Goal: Task Accomplishment & Management: Manage account settings

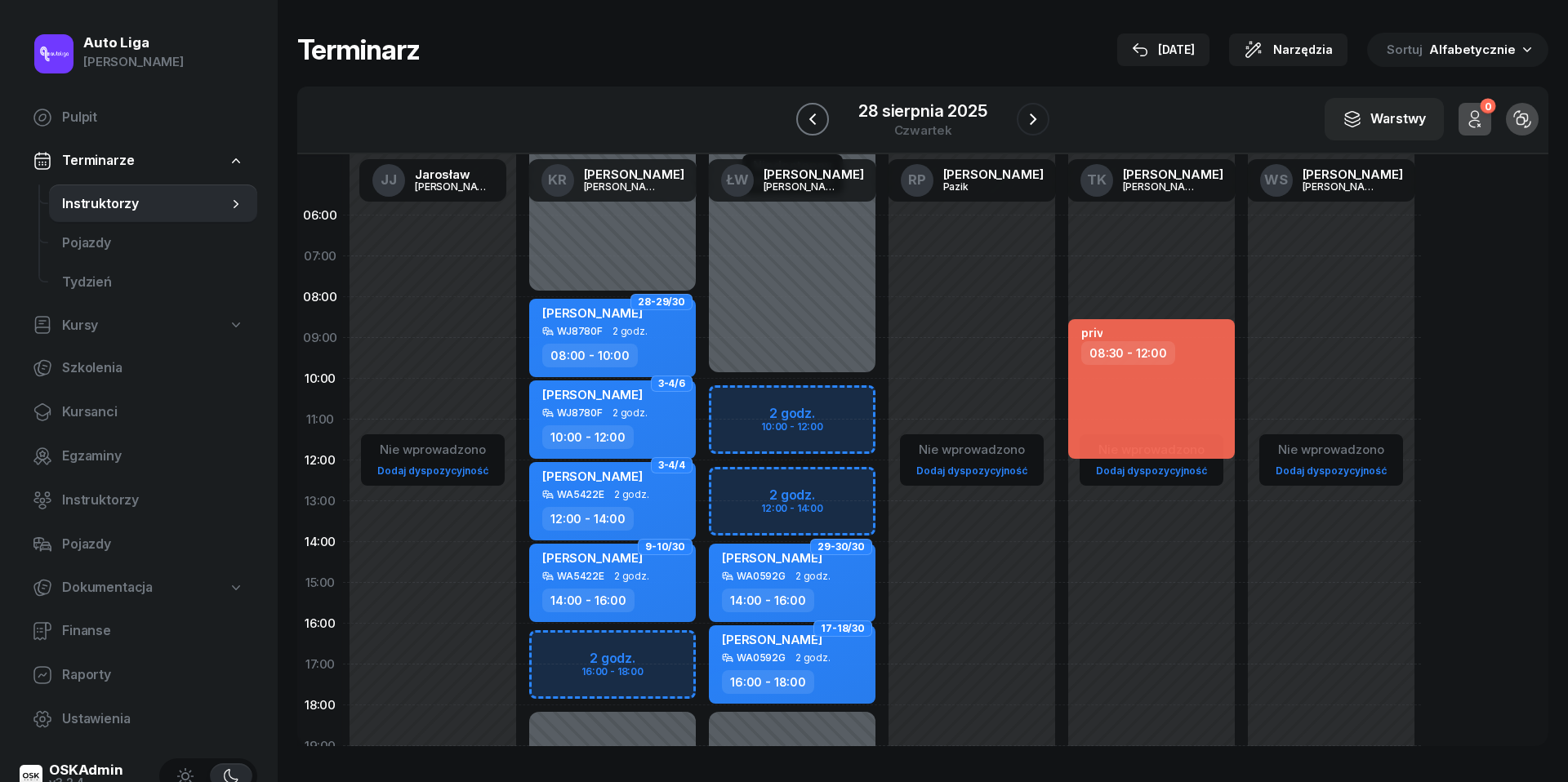
click at [809, 119] on icon "button" at bounding box center [812, 119] width 6 height 11
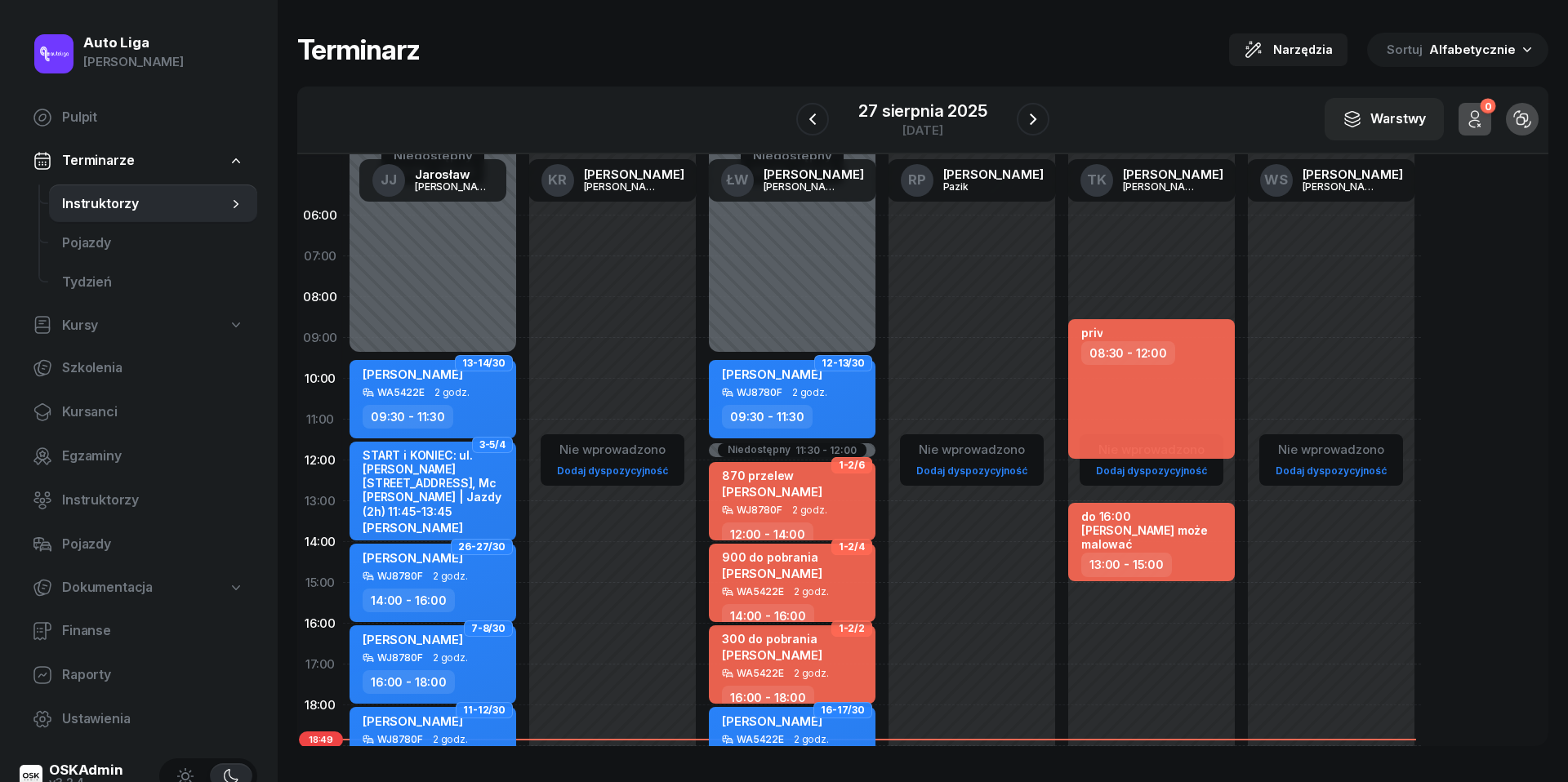
click at [833, 576] on div "900 do pobrania [PERSON_NAME]" at bounding box center [794, 568] width 144 height 36
select select "14"
select select "16"
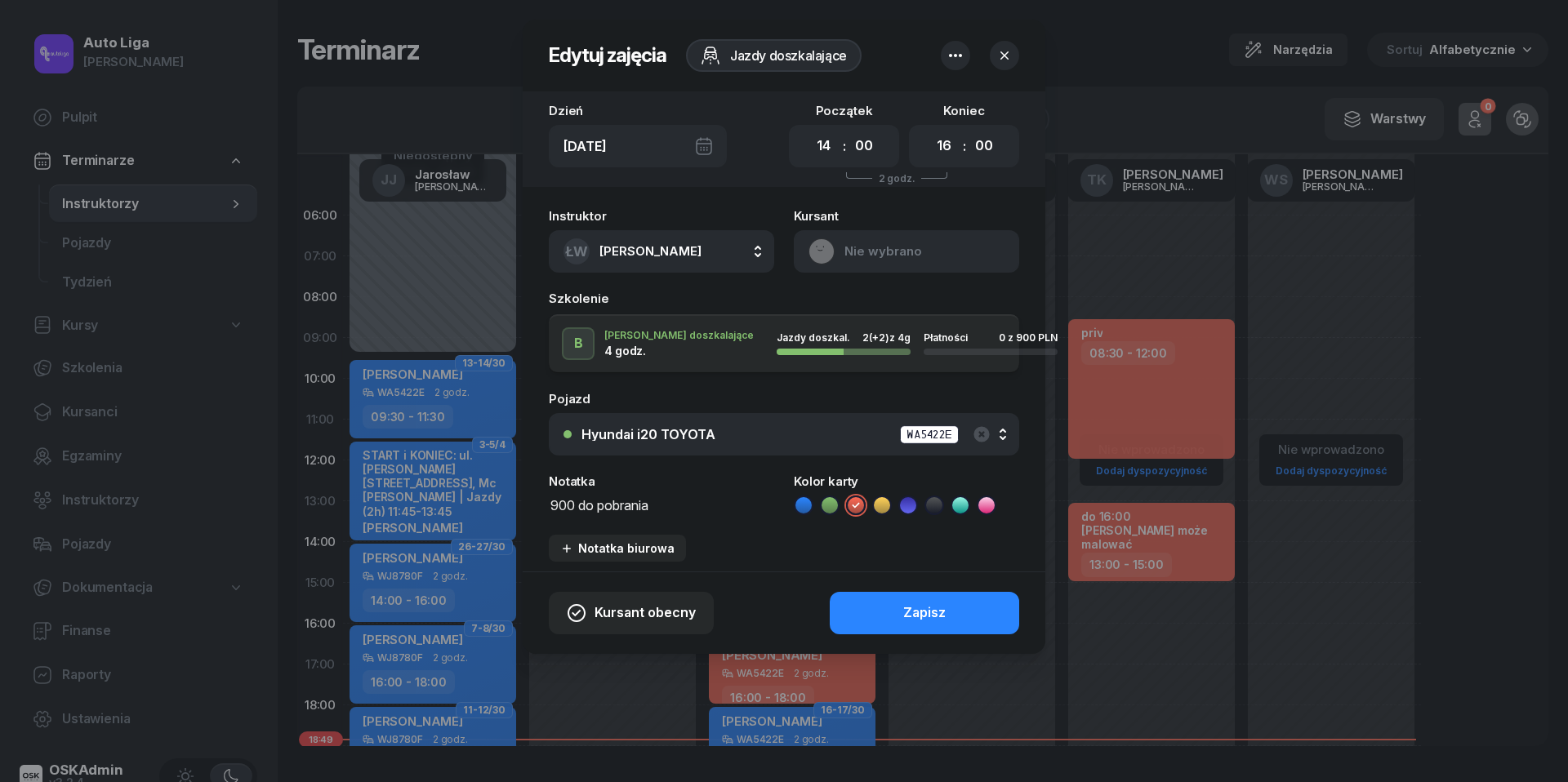
drag, startPoint x: 575, startPoint y: 501, endPoint x: 496, endPoint y: 501, distance: 79.0
click at [496, 501] on div "Edytuj zajęcia Jazdy doszkalające Dzień [DATE] Początek 00 01 02 03 04 05 06 07…" at bounding box center [784, 391] width 1568 height 782
type textarea "300 do pobrania"
click at [923, 603] on div "Zapisz" at bounding box center [924, 613] width 43 height 21
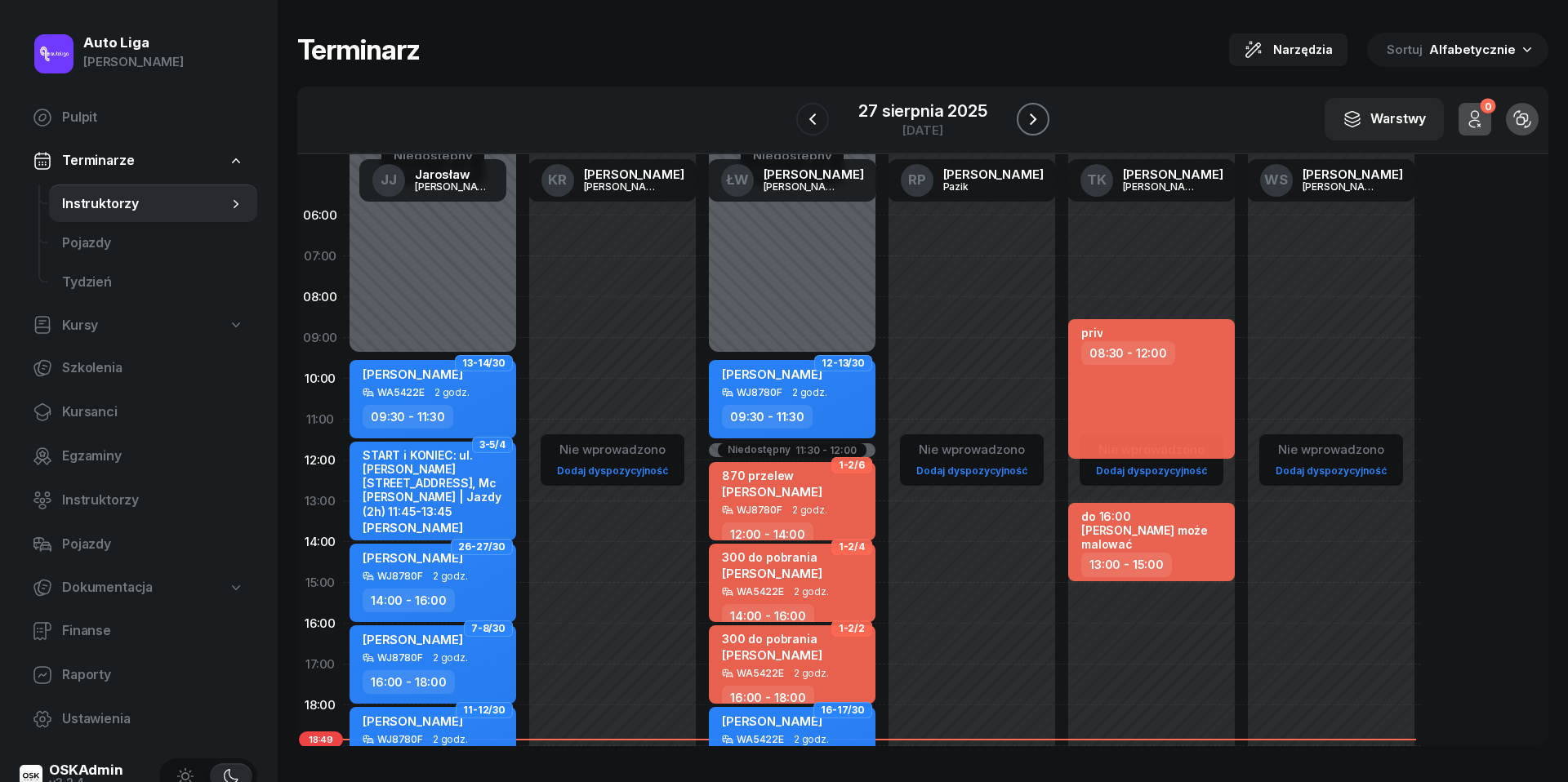
click at [1029, 118] on icon "button" at bounding box center [1032, 119] width 19 height 19
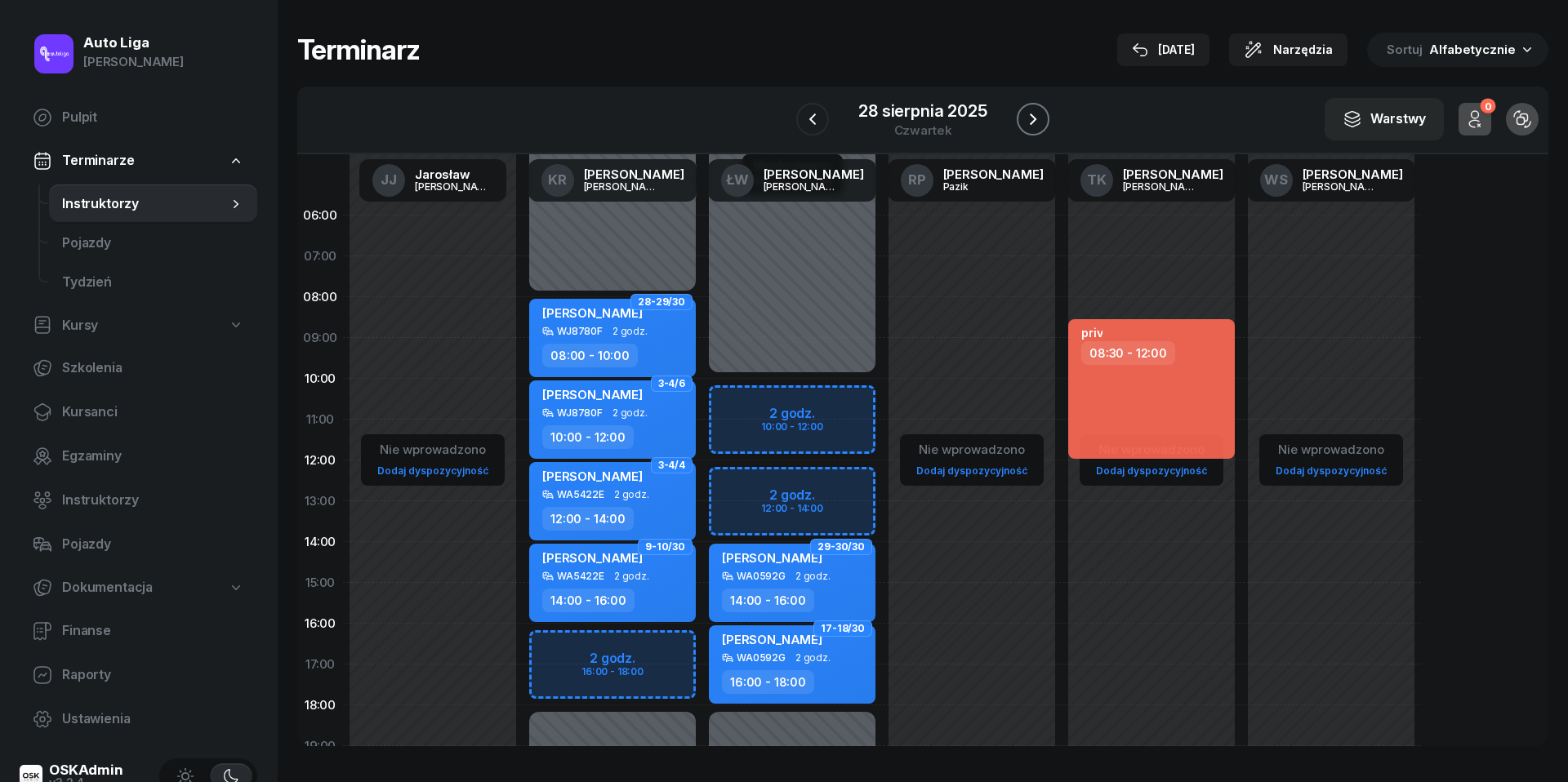
click at [1029, 118] on icon "button" at bounding box center [1032, 119] width 19 height 19
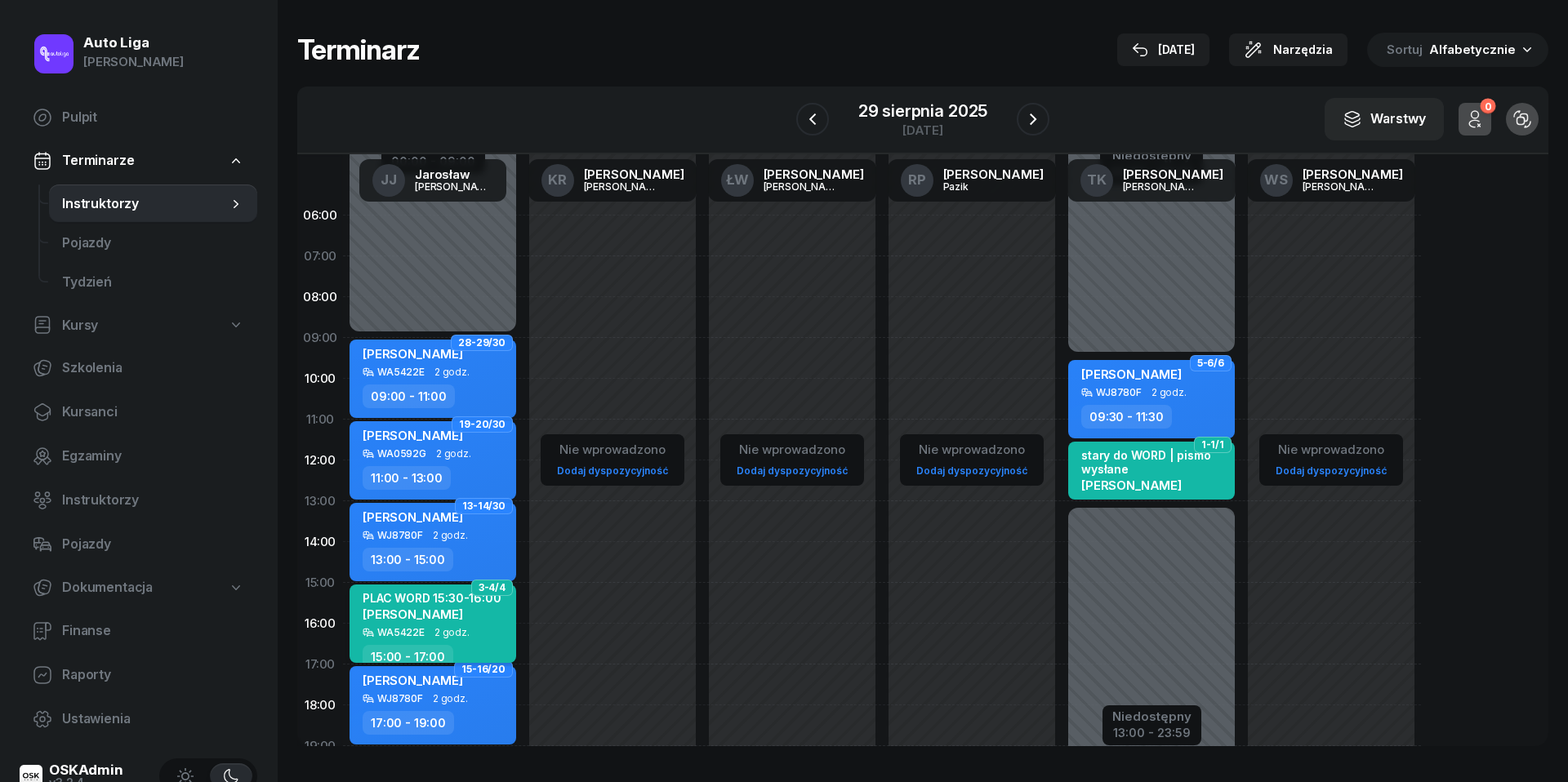
click at [472, 622] on div "PLAC WORD 15:30-16:00 [PERSON_NAME]" at bounding box center [431, 609] width 139 height 36
select select "15"
select select "17"
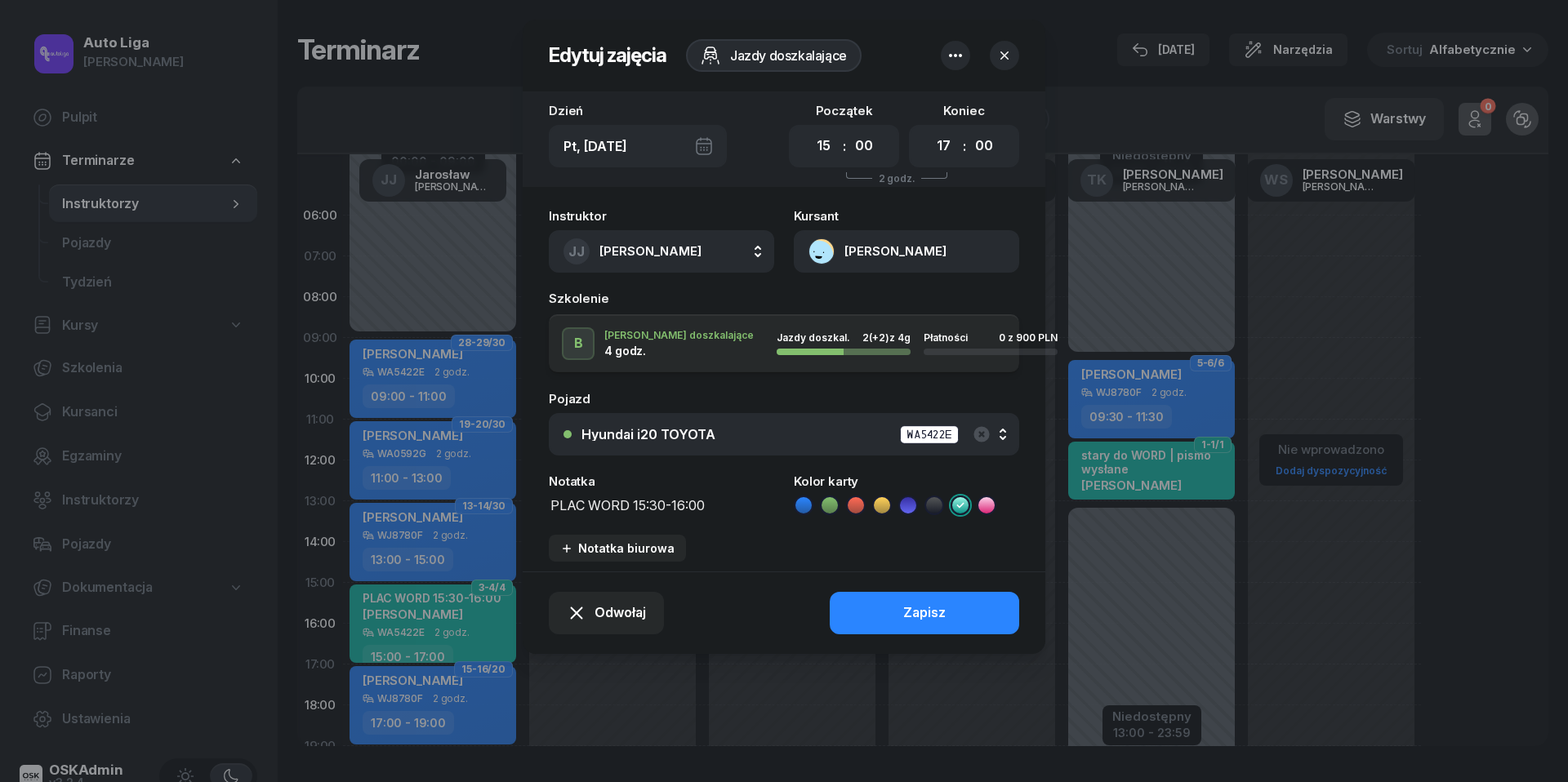
drag, startPoint x: 549, startPoint y: 506, endPoint x: 558, endPoint y: 506, distance: 9.0
click at [549, 506] on textarea "PLAC WORD 15:30-16:00" at bounding box center [662, 504] width 226 height 20
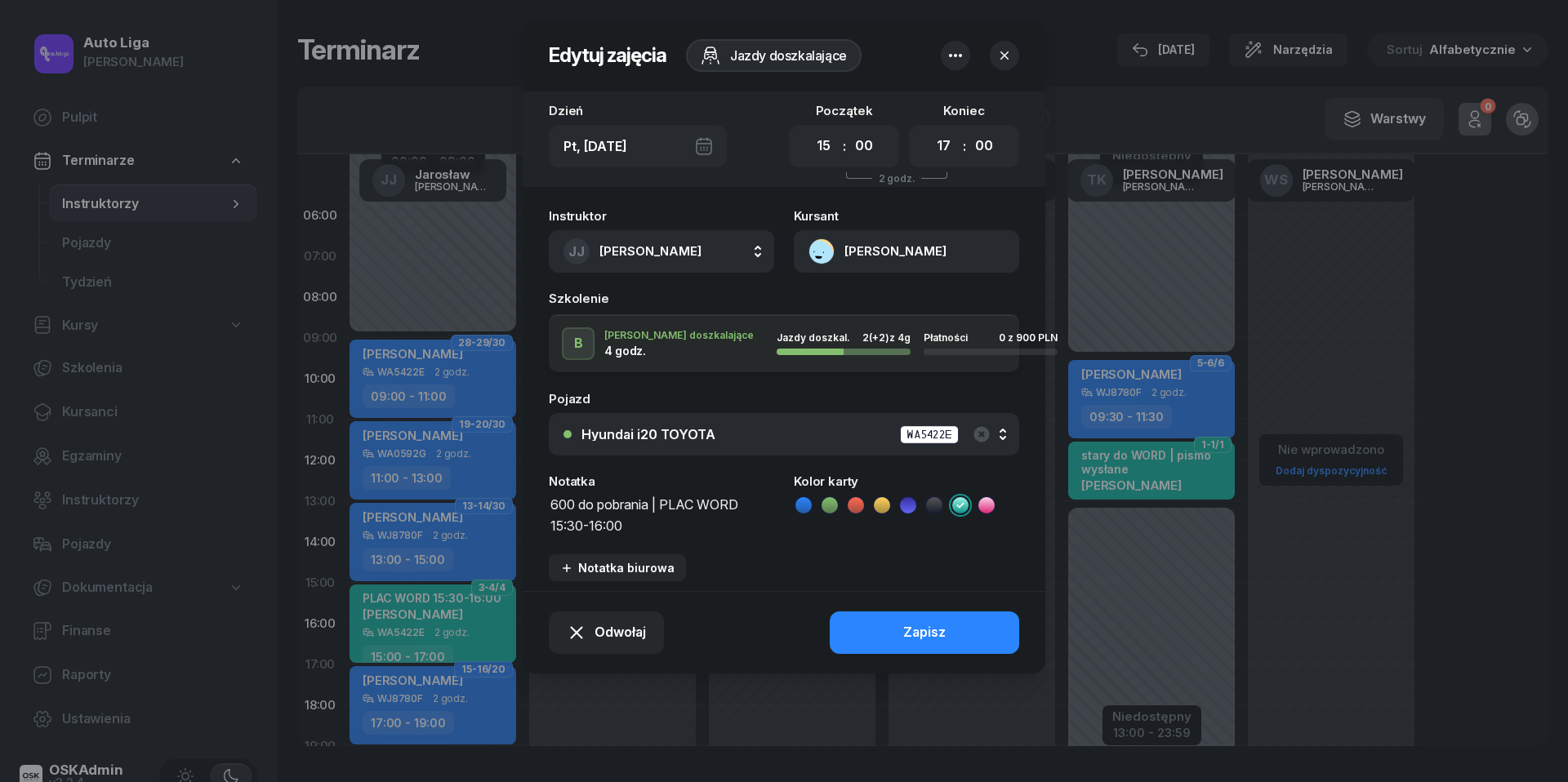
type textarea "600 do pobrania | PLAC WORD 15:30-16:00"
click at [856, 506] on icon at bounding box center [855, 505] width 7 height 6
click at [883, 618] on button "Zapisz" at bounding box center [924, 632] width 190 height 43
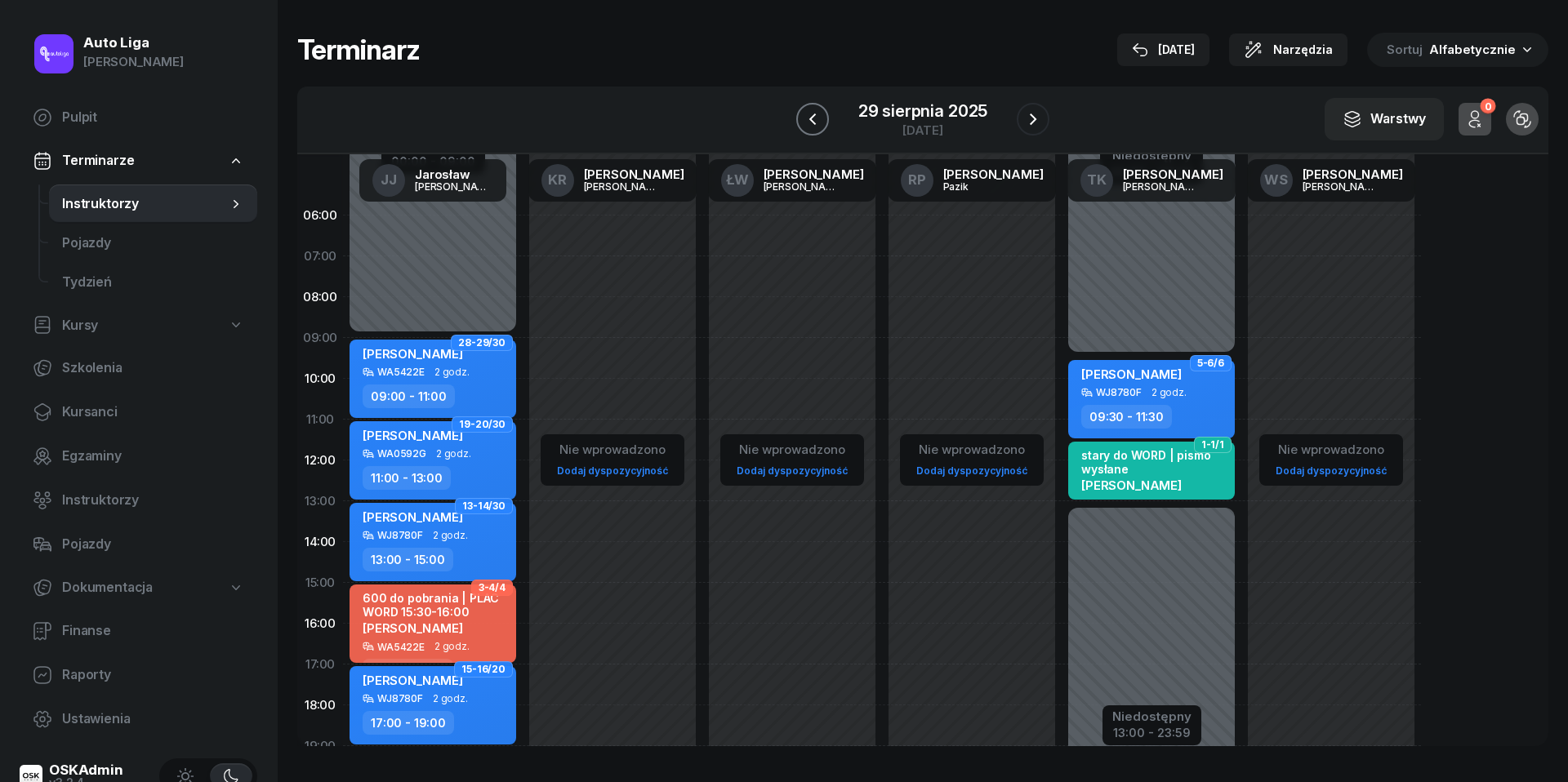
click at [808, 124] on icon "button" at bounding box center [812, 119] width 19 height 19
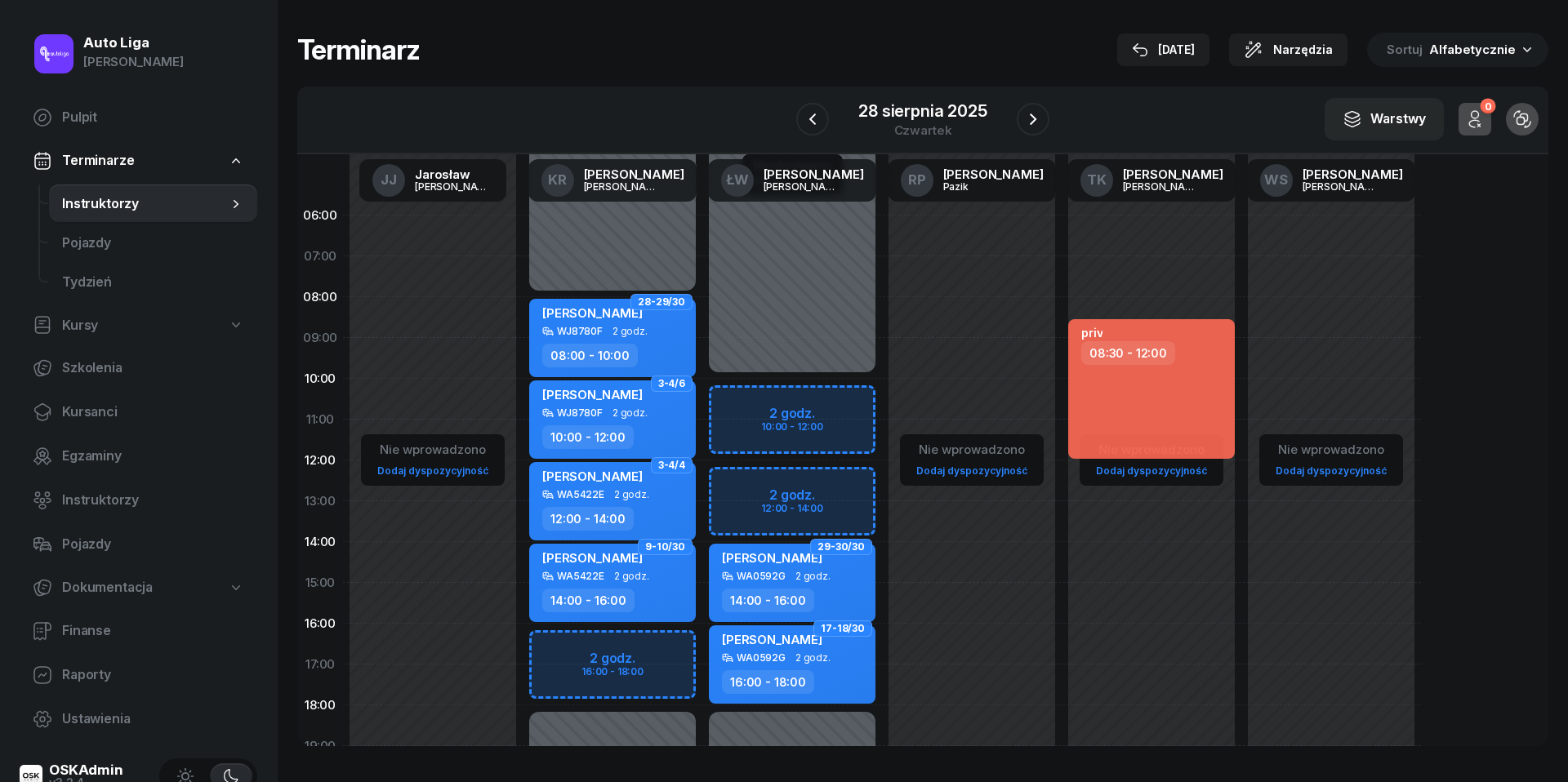
click at [1242, 552] on div "Nie wprowadzono Dodaj dyspozycyjność priv 08:30 - 12:00" at bounding box center [1331, 583] width 179 height 776
select select "14"
select select "16"
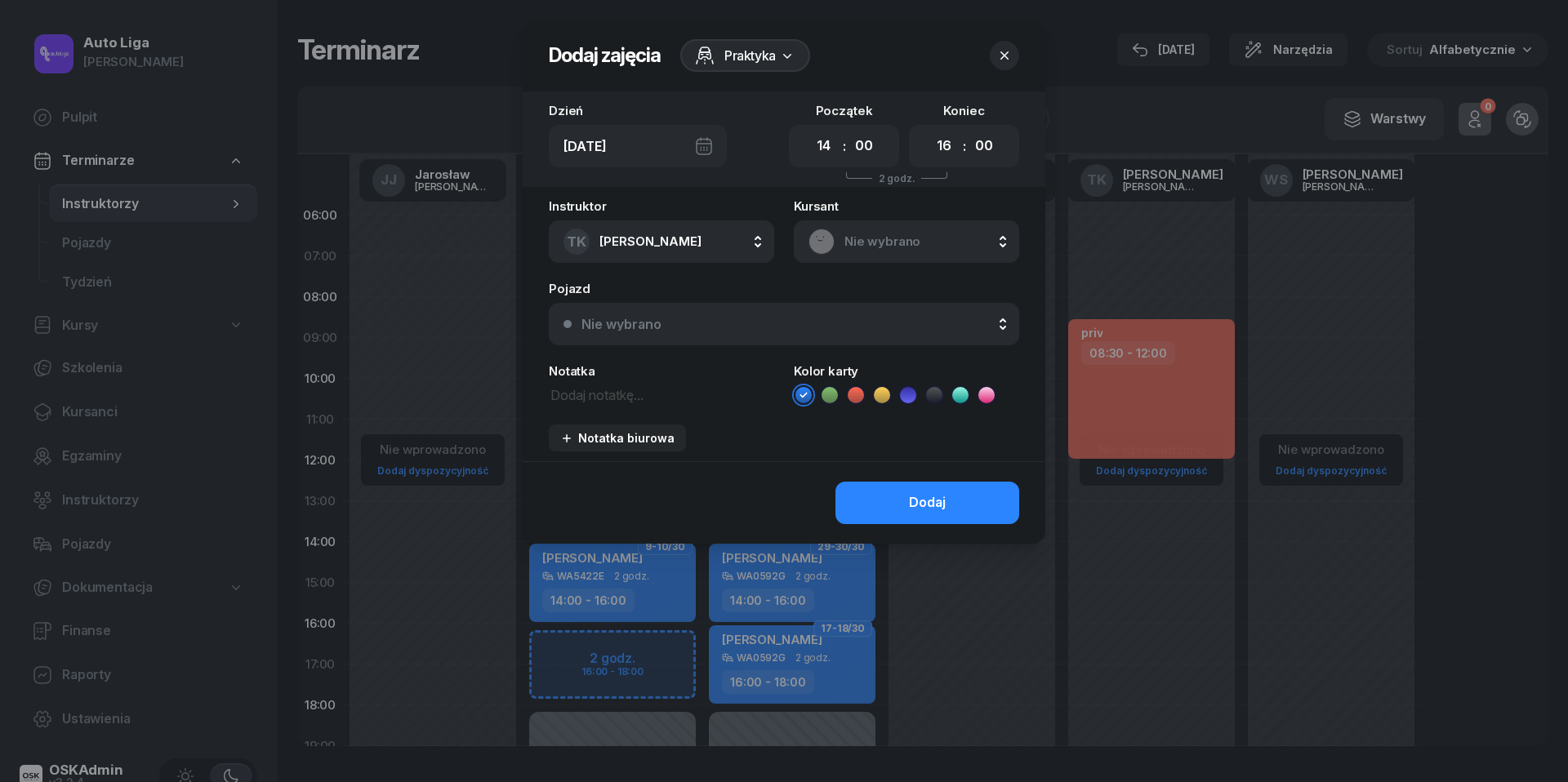
click at [611, 394] on textarea at bounding box center [662, 394] width 226 height 20
type textarea "[PERSON_NAME] UMÓW"
click at [863, 388] on icon at bounding box center [856, 394] width 17 height 17
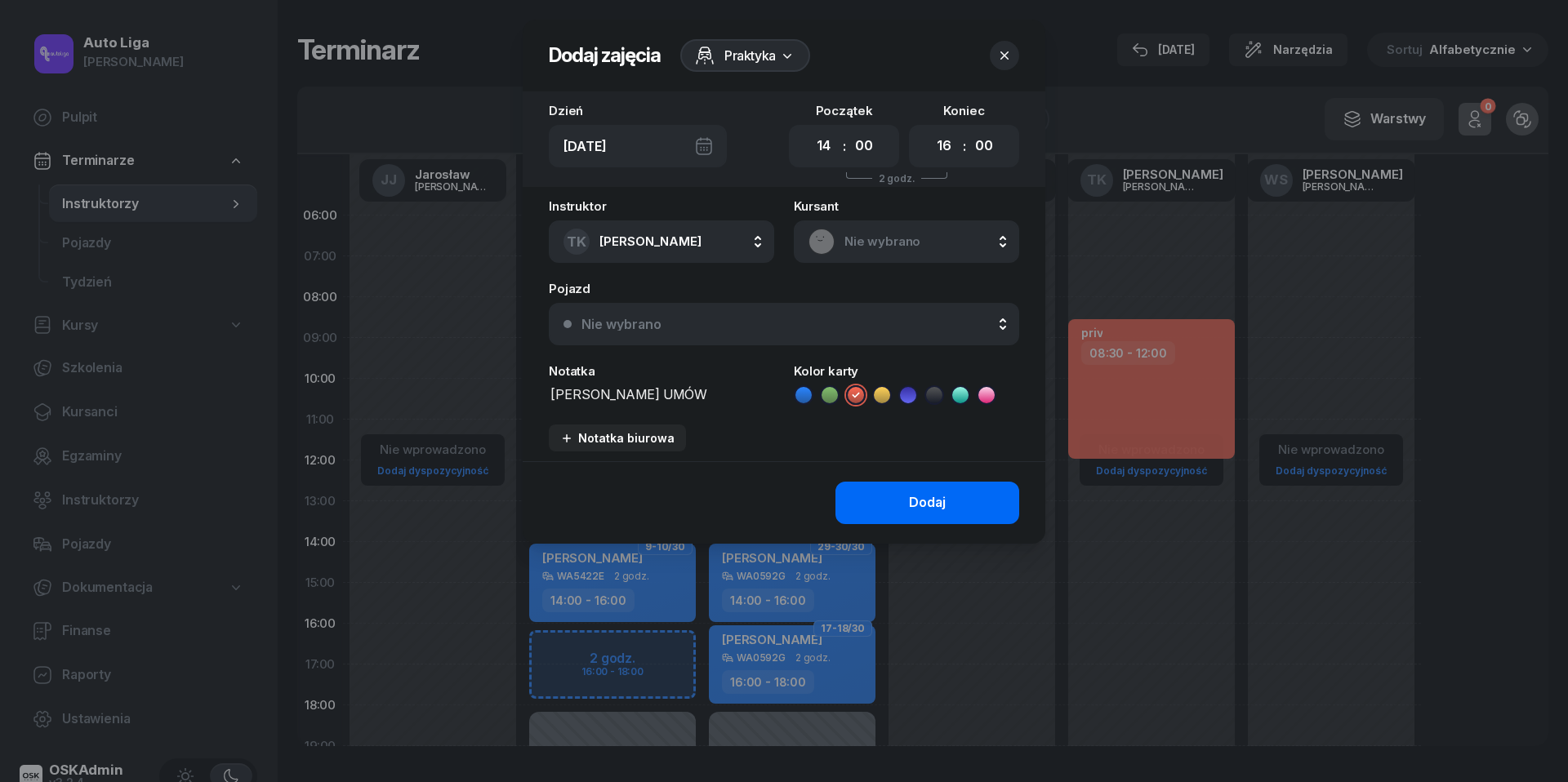
click at [921, 497] on div "Dodaj" at bounding box center [928, 503] width 37 height 21
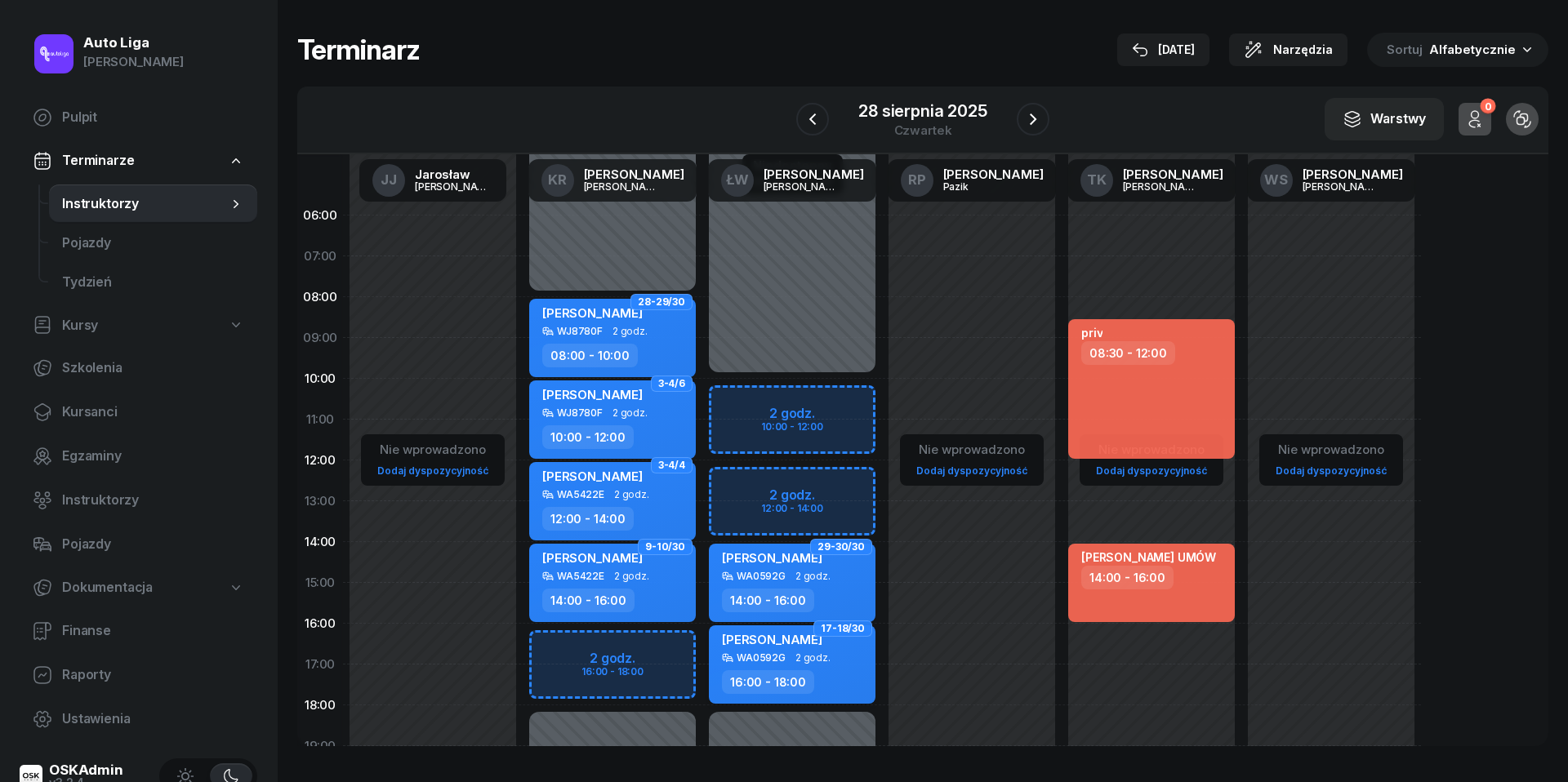
click at [769, 676] on div "16:00 - 18:00" at bounding box center [767, 681] width 92 height 24
select select "16"
select select "18"
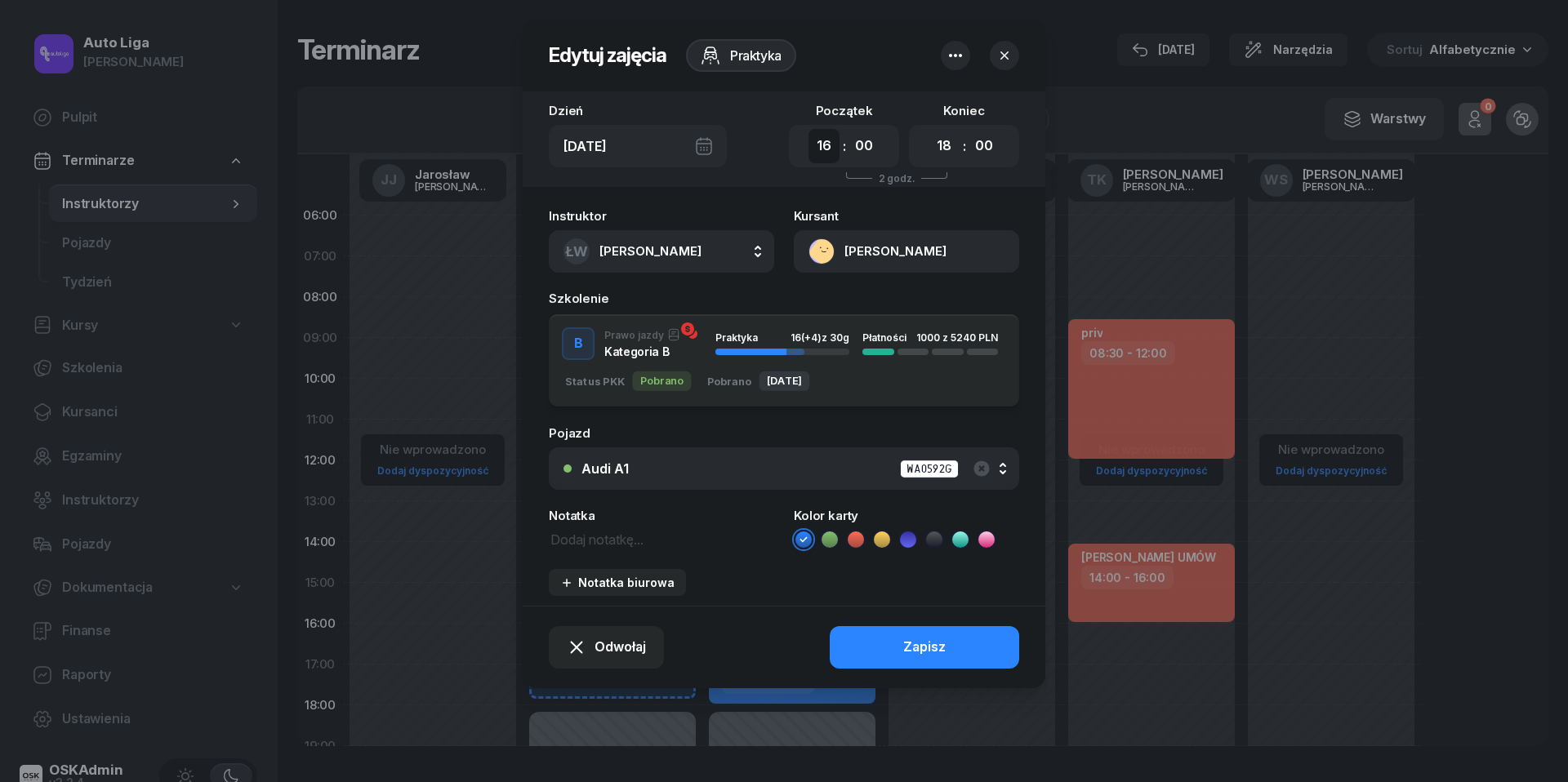
select select "10"
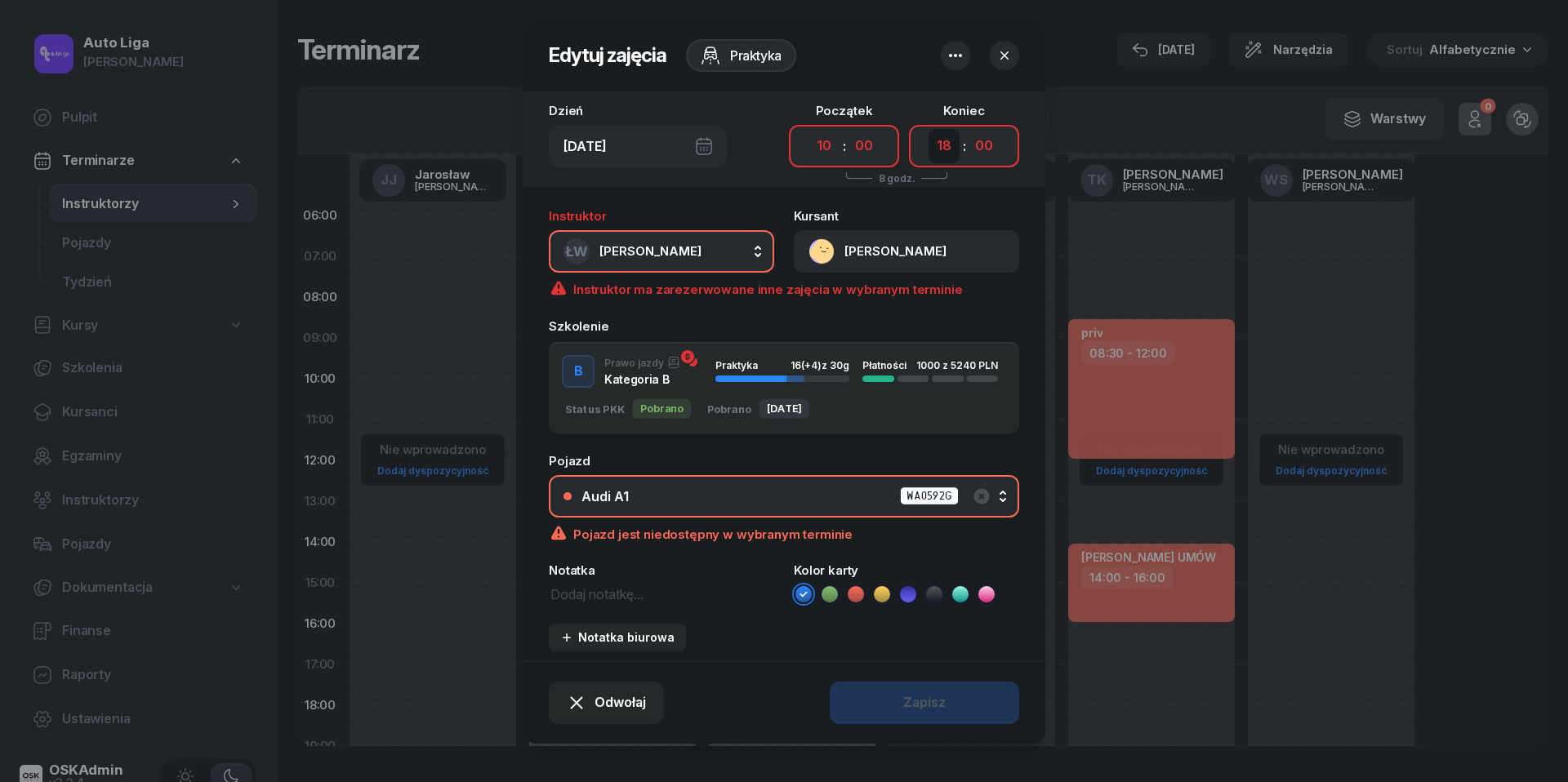
select select "12"
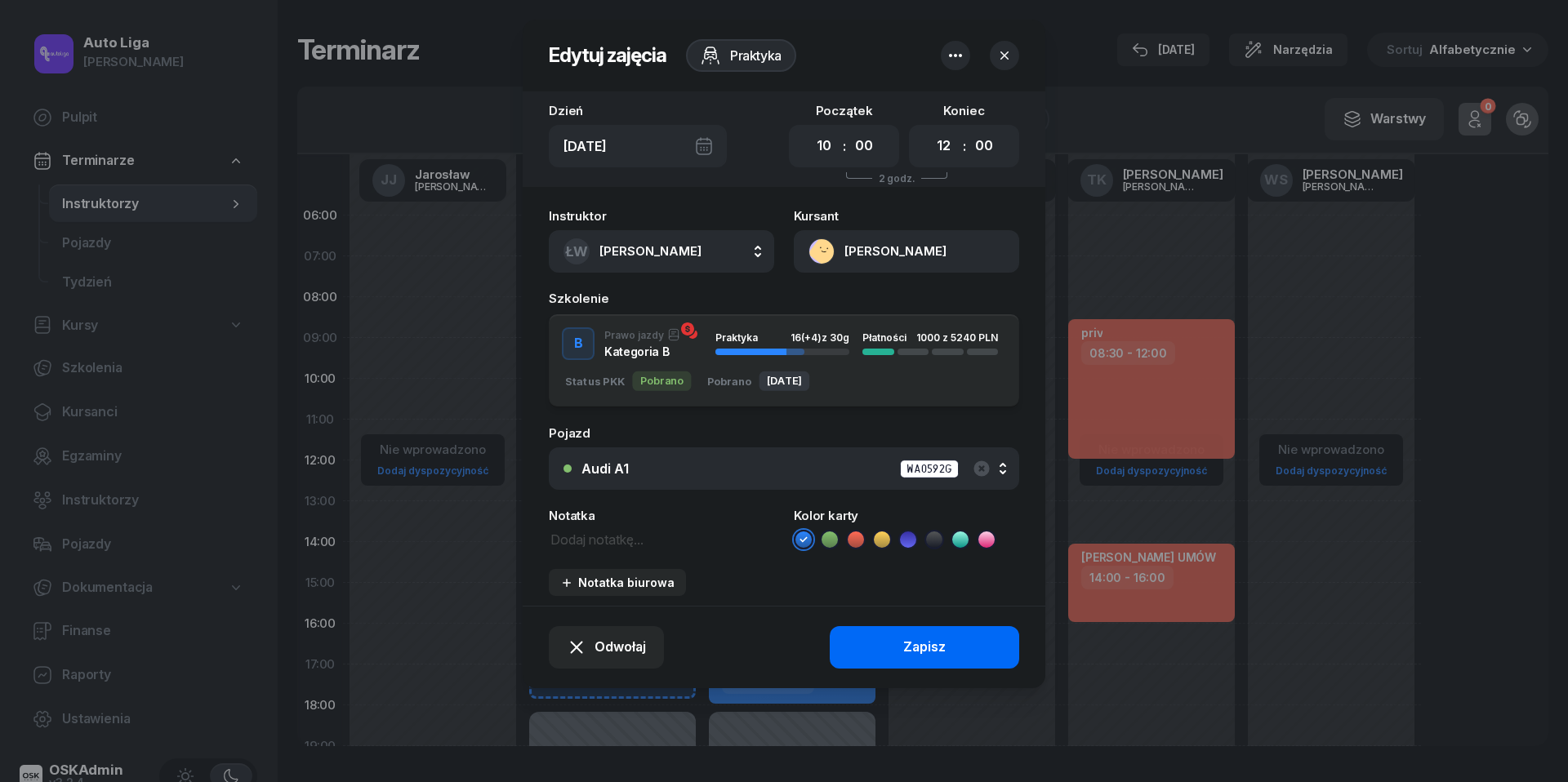
click at [906, 648] on div "Zapisz" at bounding box center [924, 647] width 43 height 21
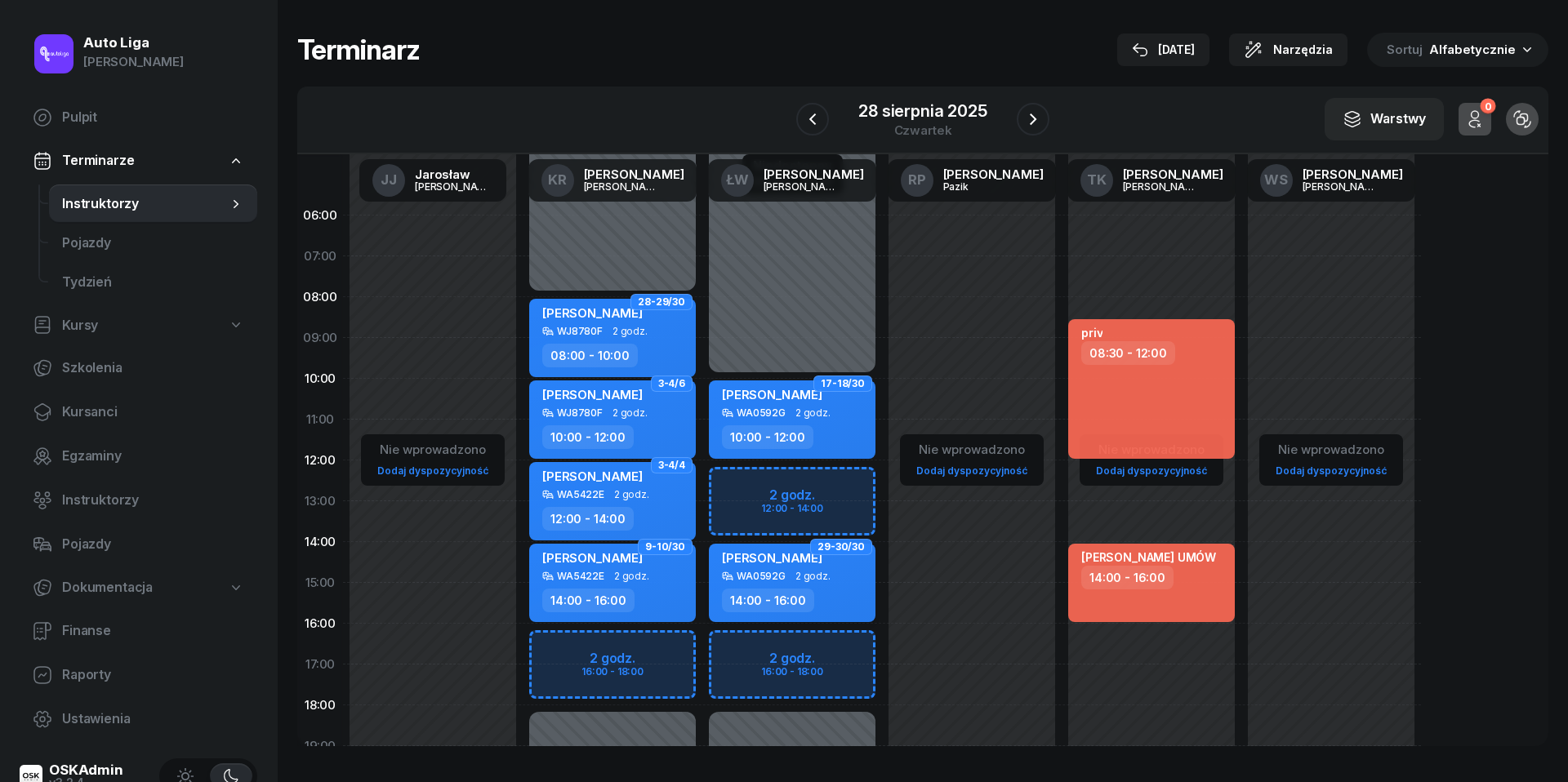
click at [818, 589] on div "14:00 - 16:00" at bounding box center [794, 600] width 144 height 24
select select "14"
select select "16"
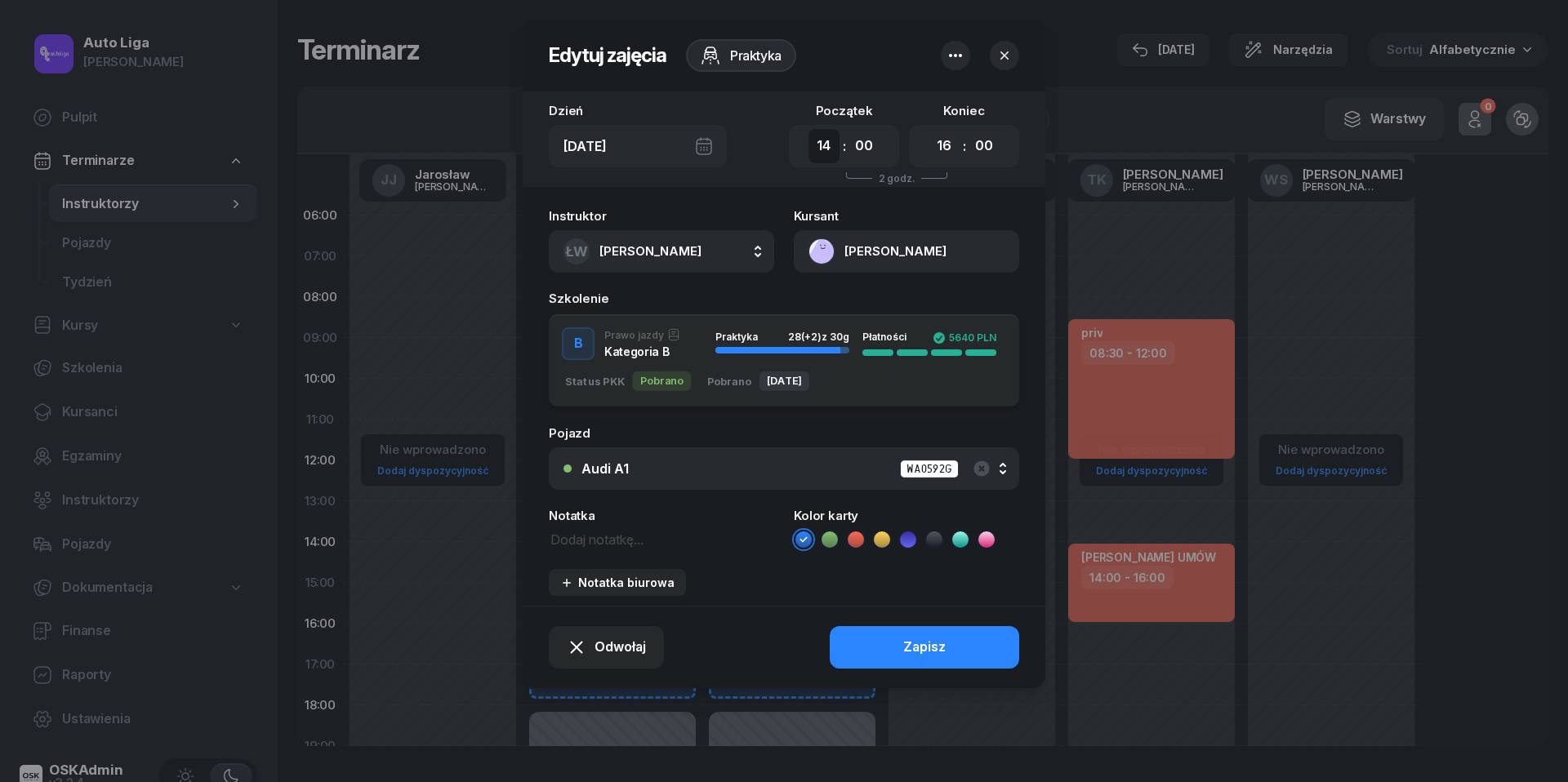
select select "12"
select select "14"
click at [925, 652] on div "Zapisz" at bounding box center [924, 647] width 43 height 21
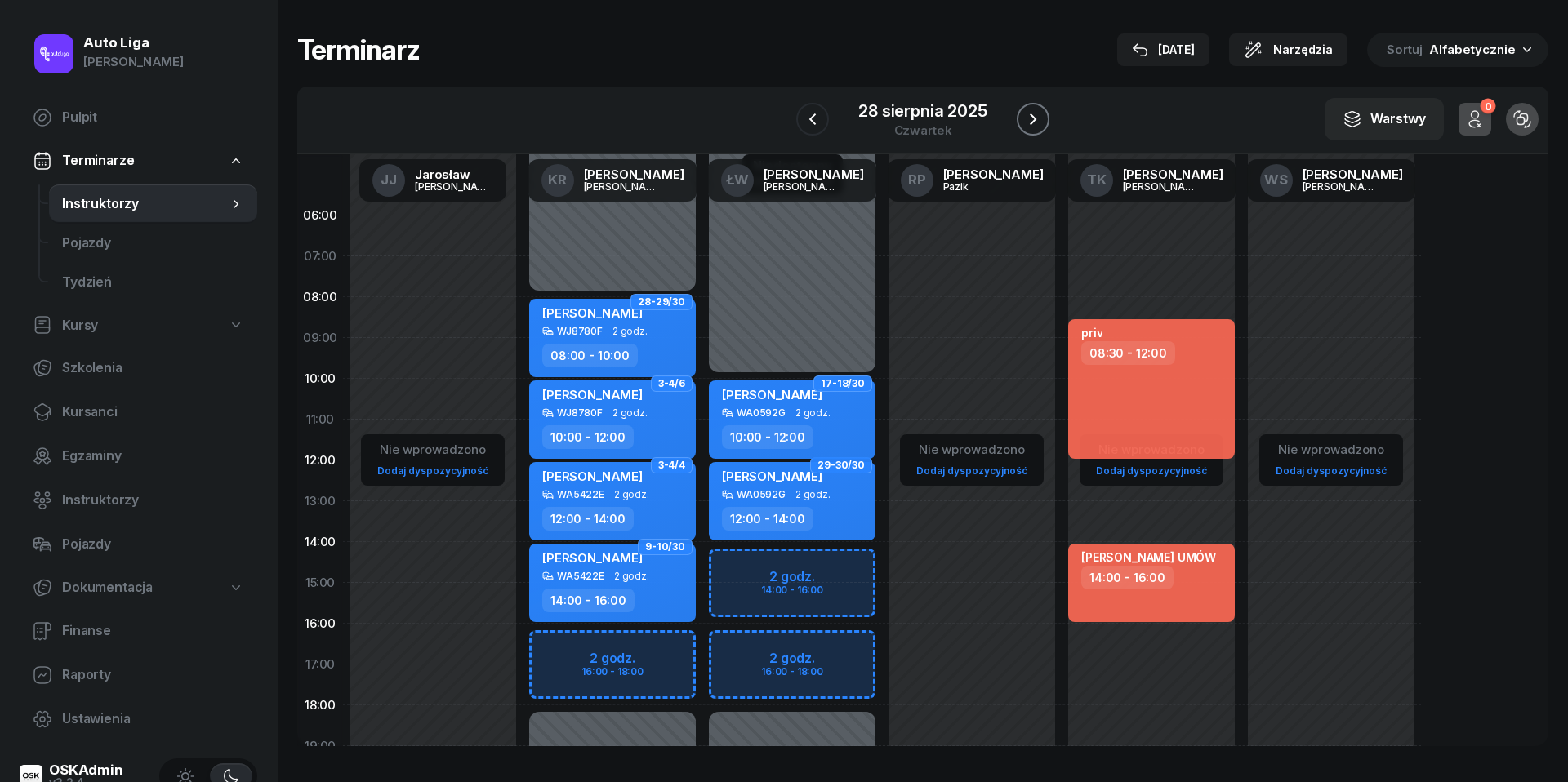
click at [1036, 128] on icon "button" at bounding box center [1032, 119] width 19 height 19
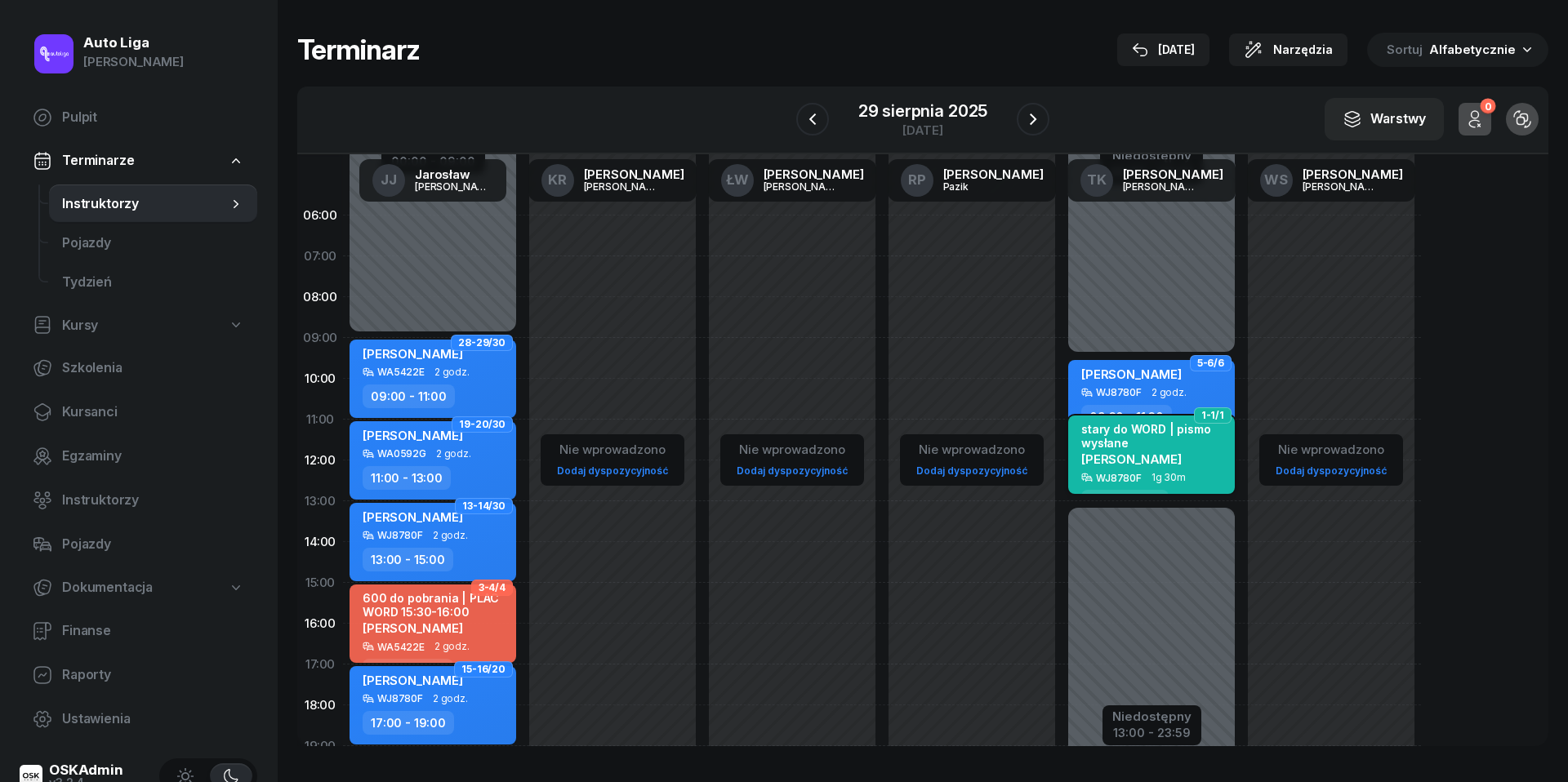
click at [1168, 462] on div "stary do WORD | pismo wysłane [PERSON_NAME]" at bounding box center [1153, 447] width 144 height 50
select select "11"
select select "30"
select select "13"
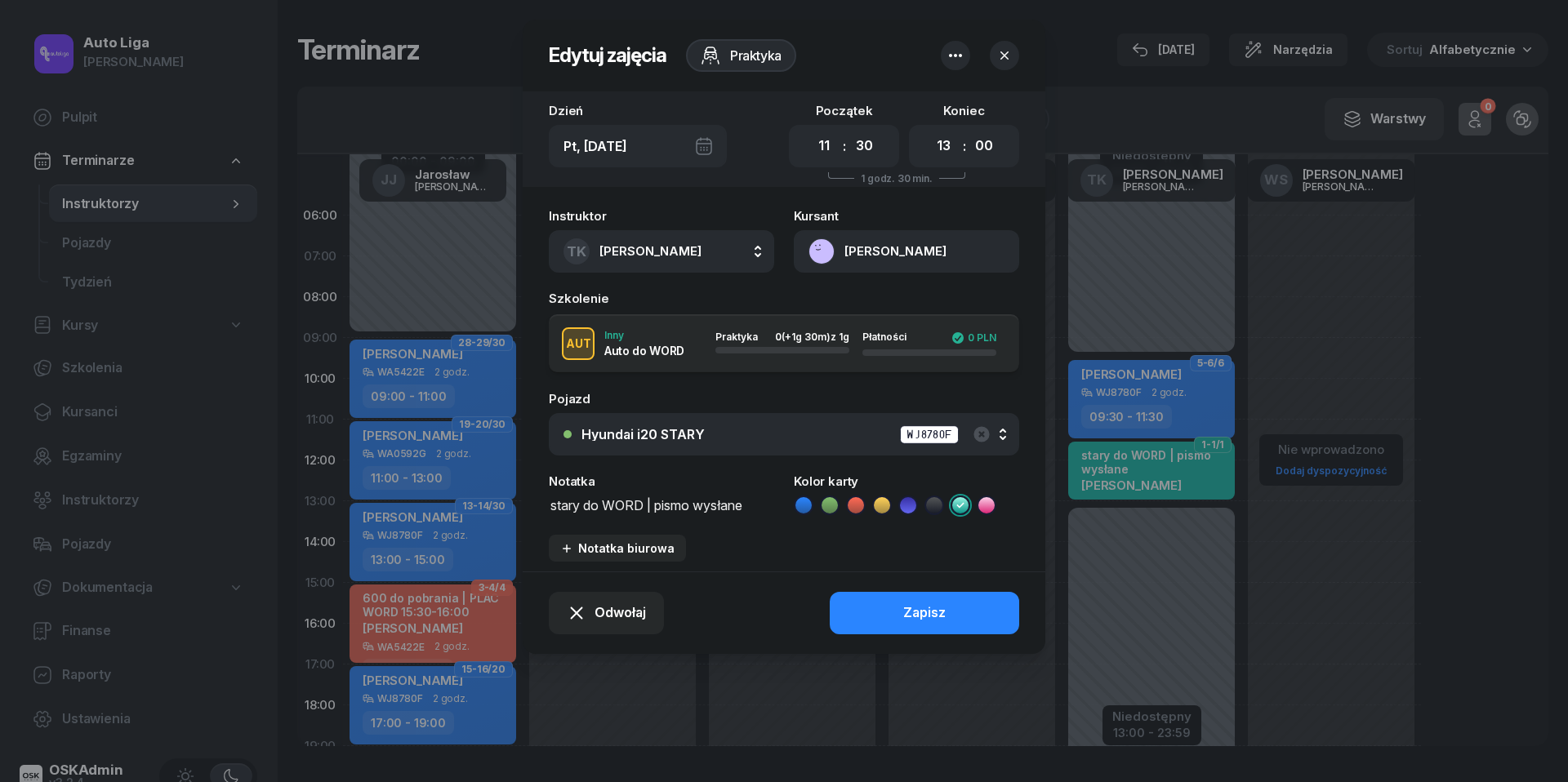
click at [1004, 62] on icon "button" at bounding box center [1004, 55] width 17 height 17
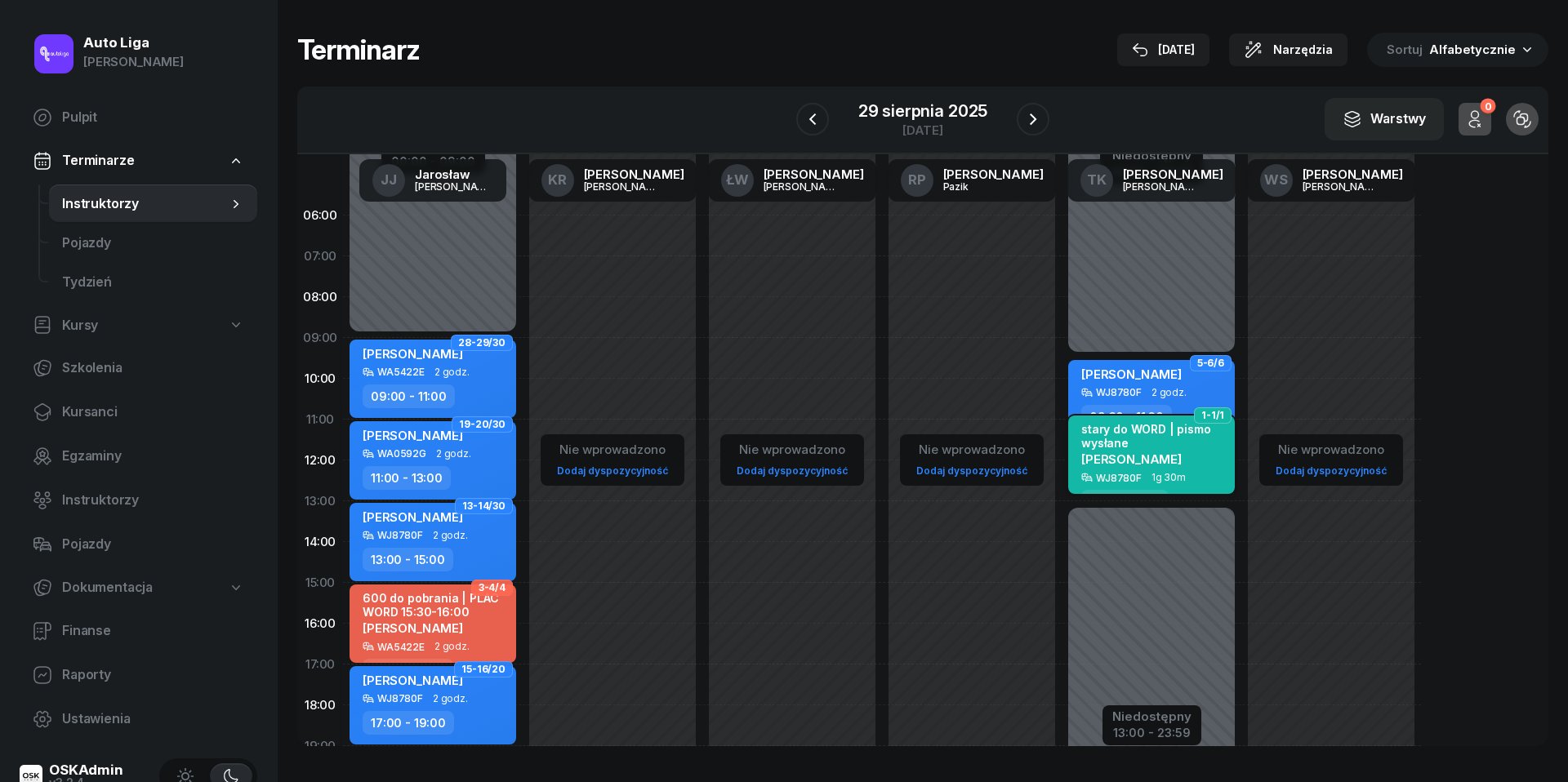
click at [1166, 462] on div "stary do WORD | pismo wysłane [PERSON_NAME]" at bounding box center [1153, 447] width 144 height 50
select select "11"
select select "30"
select select "13"
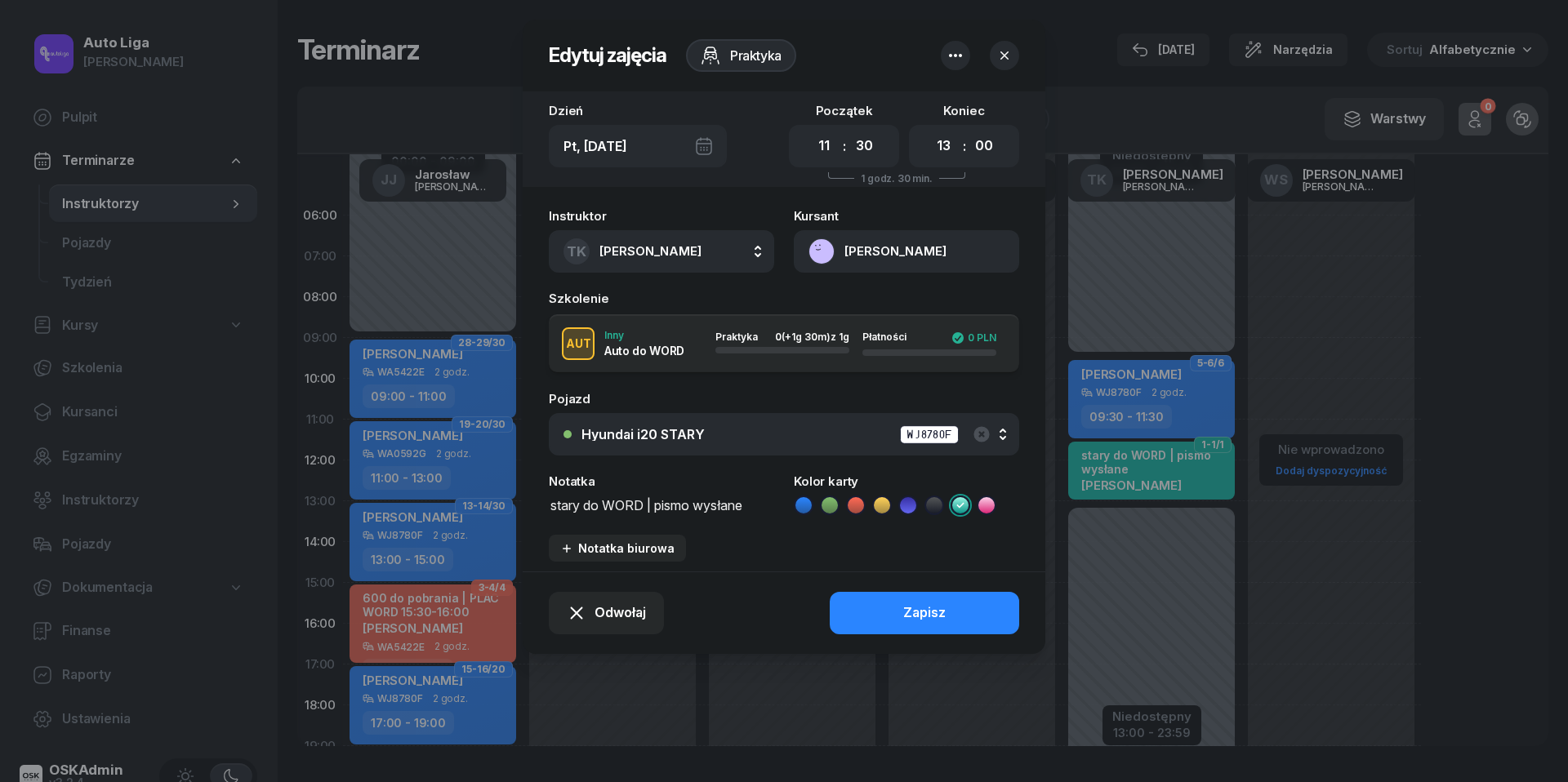
click at [1010, 49] on icon "button" at bounding box center [1004, 55] width 17 height 17
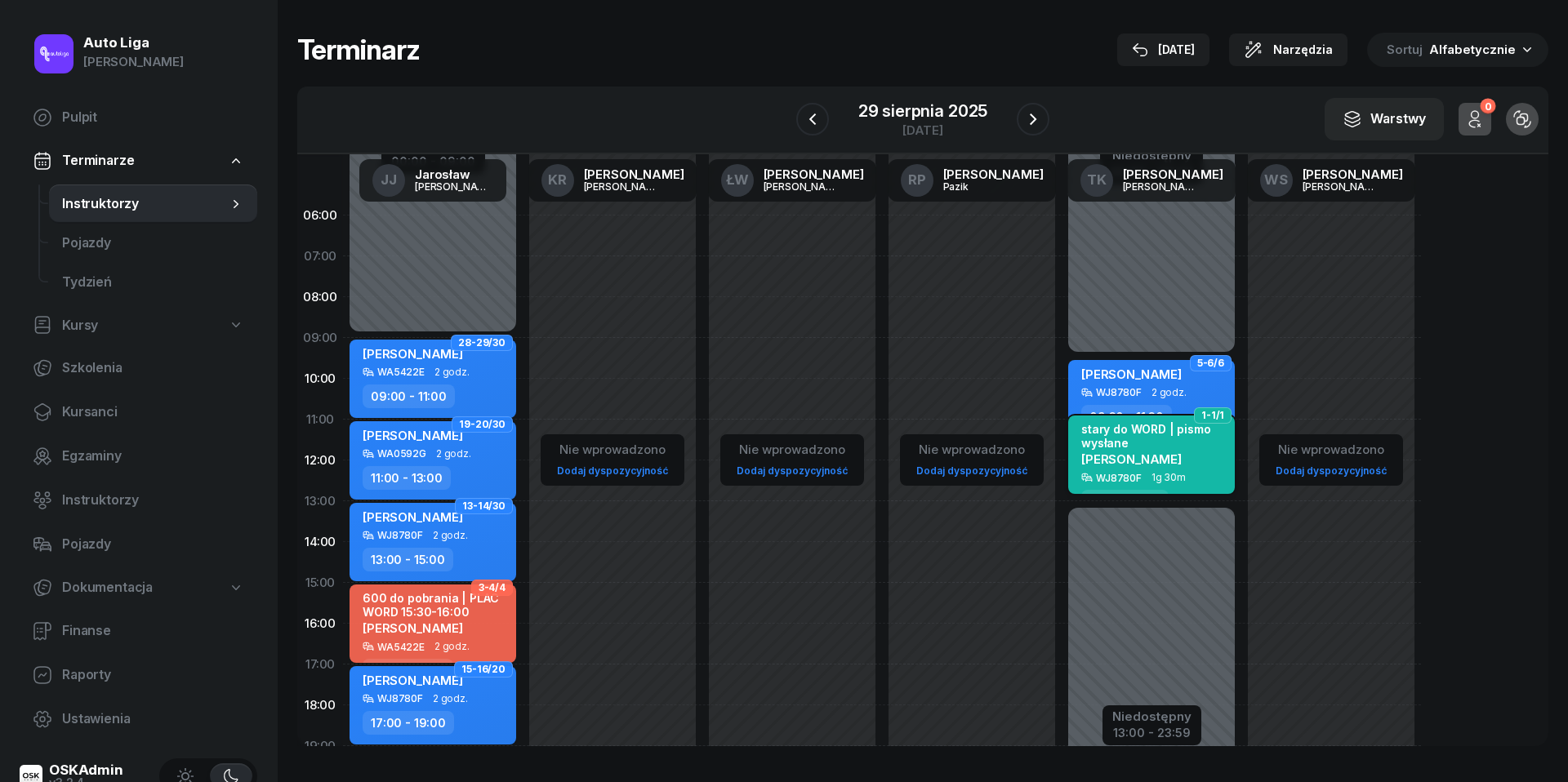
click at [1180, 457] on div "[PERSON_NAME]" at bounding box center [1153, 458] width 144 height 14
select select "11"
select select "30"
select select "13"
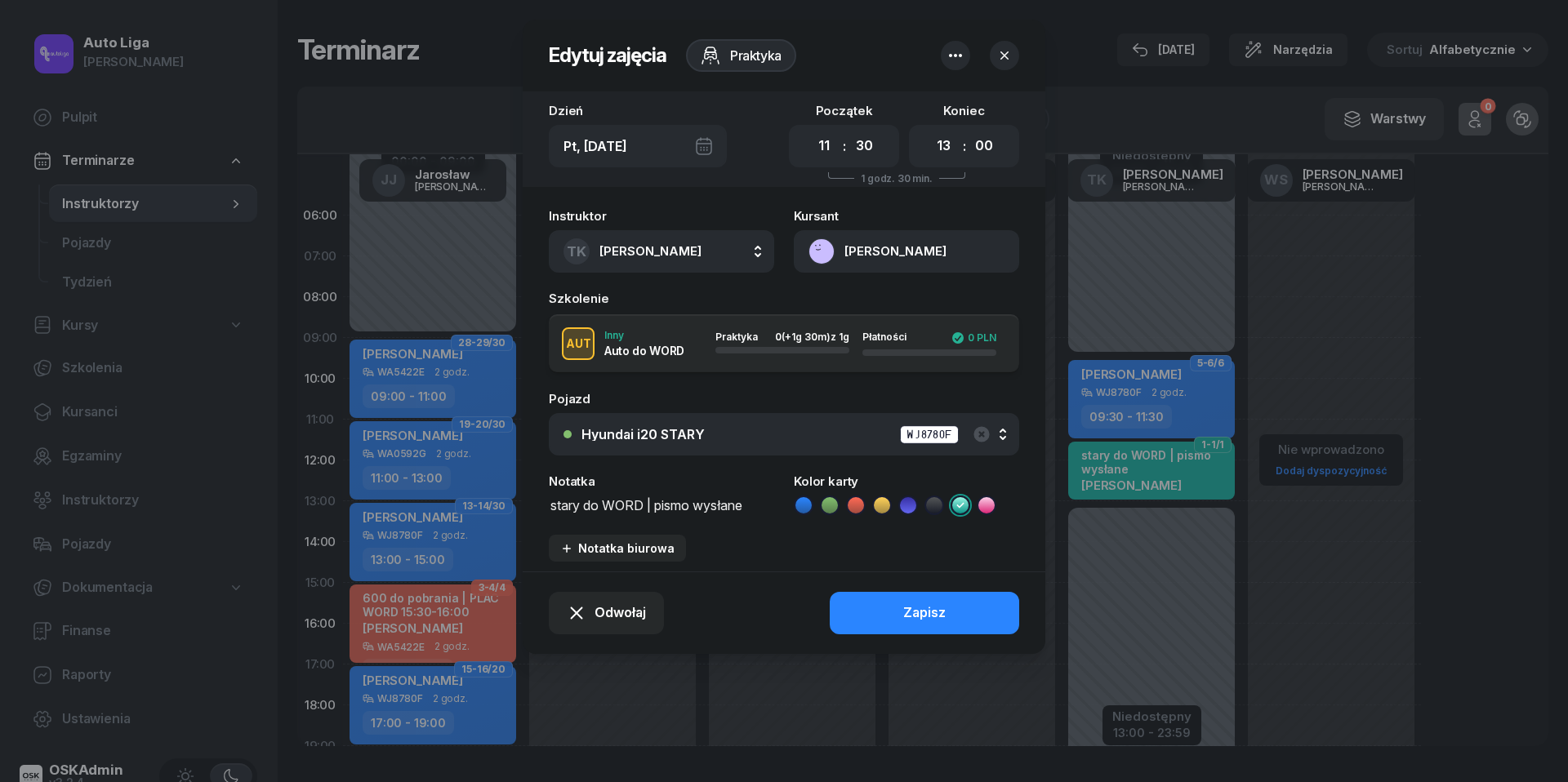
click at [1004, 63] on icon "button" at bounding box center [1004, 55] width 17 height 17
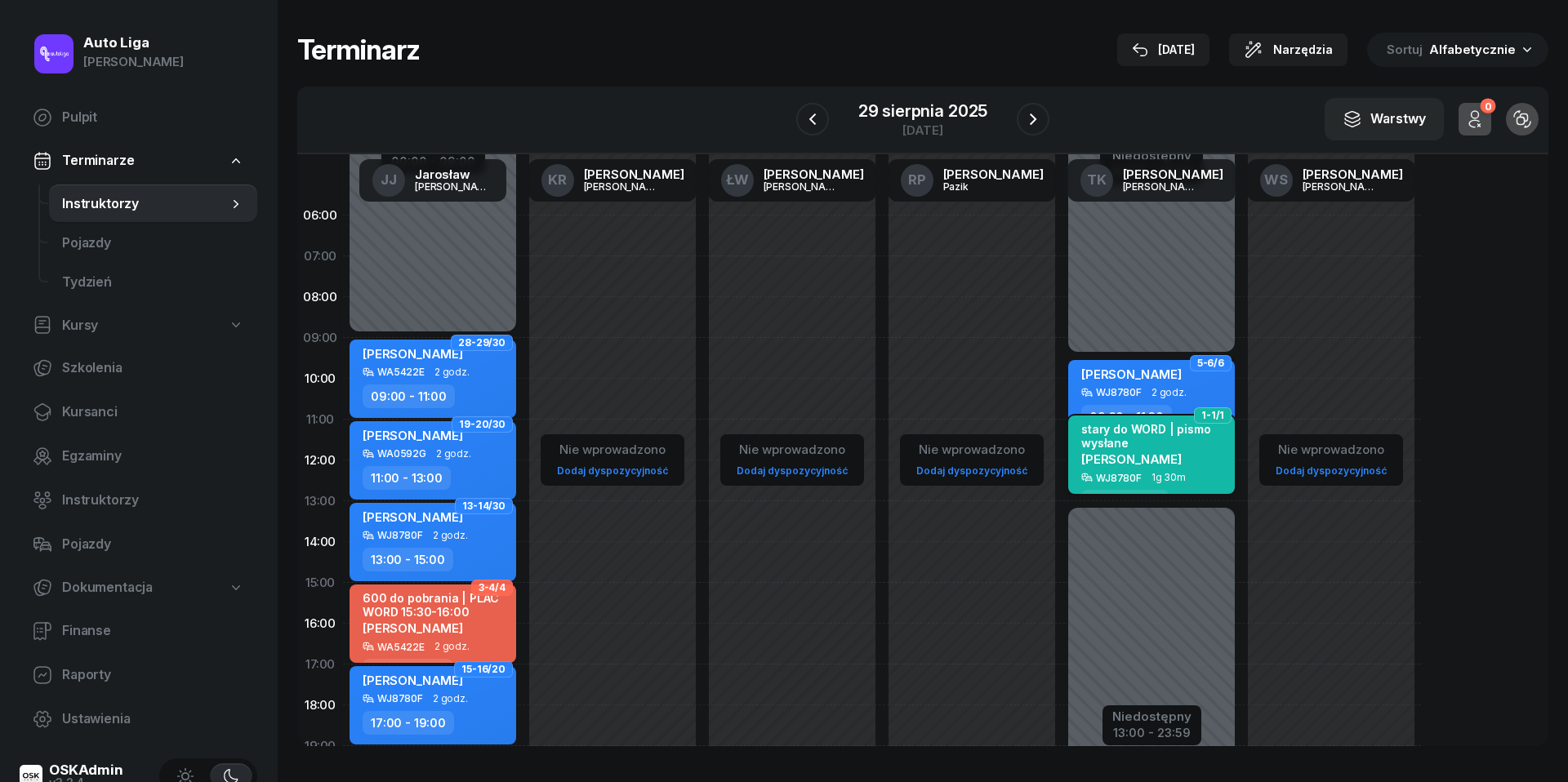
click at [1159, 462] on div "stary do WORD | pismo wysłane [PERSON_NAME]" at bounding box center [1153, 447] width 144 height 50
select select "11"
select select "30"
select select "13"
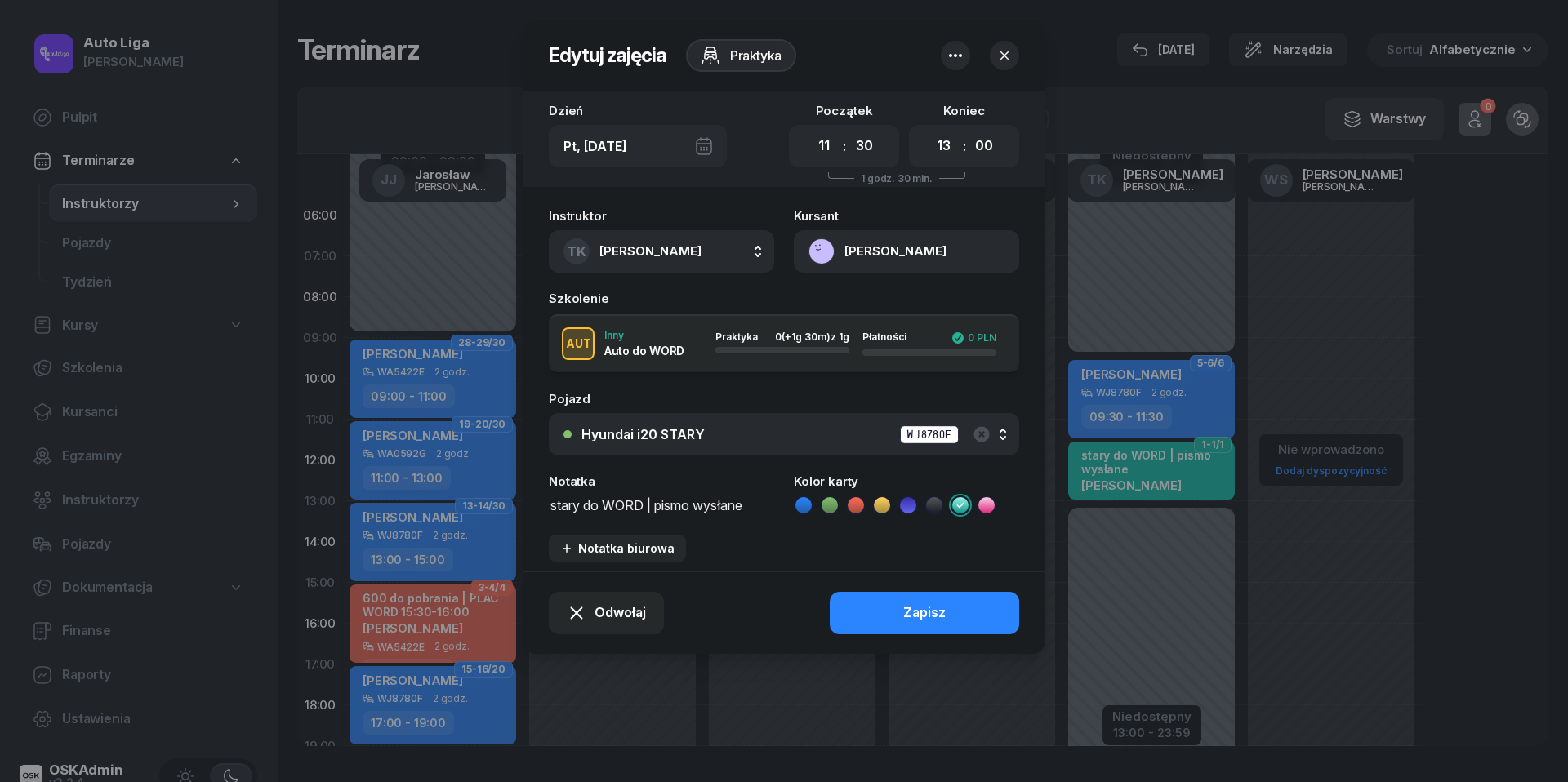
click at [1016, 47] on button "button" at bounding box center [1004, 56] width 30 height 30
